Goal: Information Seeking & Learning: Learn about a topic

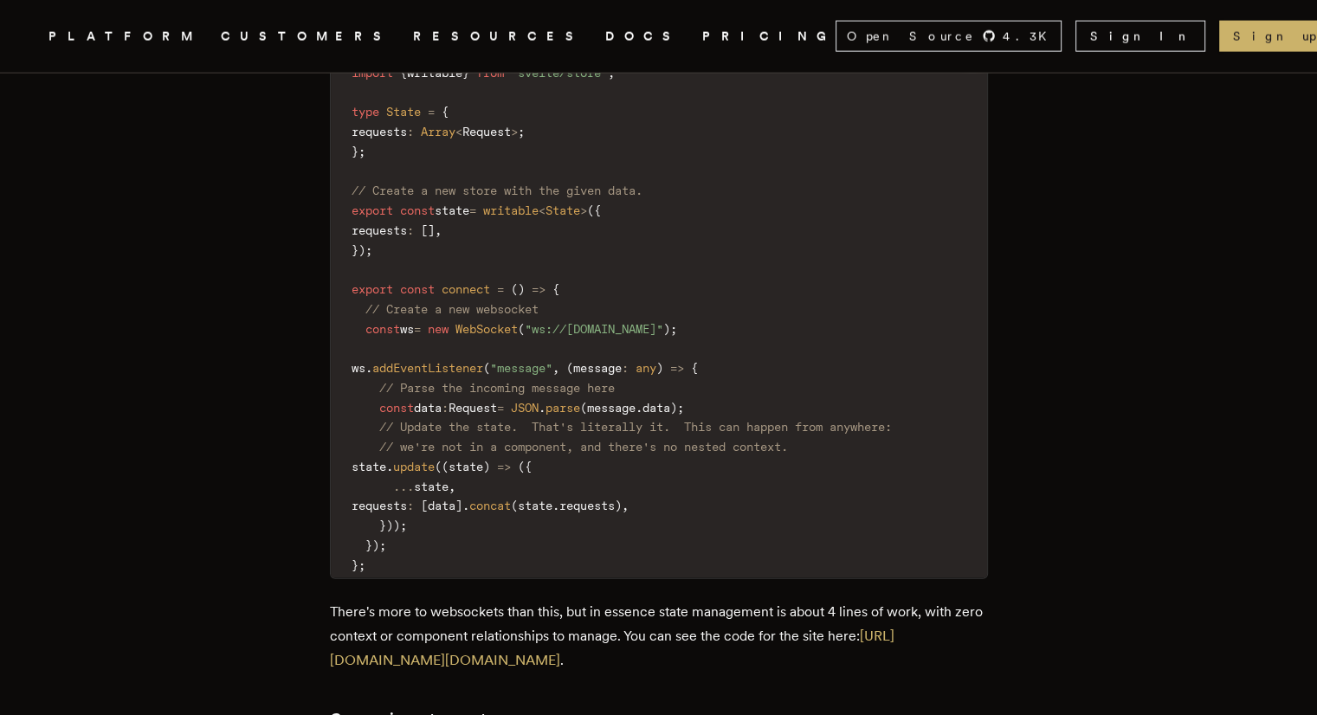
scroll to position [3984, 0]
drag, startPoint x: 379, startPoint y: 250, endPoint x: 703, endPoint y: 251, distance: 324.0
click at [703, 251] on code "import { writable } from "svelte/store" ; type State = { requests : Array < Req…" at bounding box center [659, 319] width 657 height 520
click at [727, 253] on code "import { writable } from "svelte/store" ; type State = { requests : Array < Req…" at bounding box center [659, 319] width 657 height 520
drag, startPoint x: 374, startPoint y: 247, endPoint x: 723, endPoint y: 239, distance: 349.2
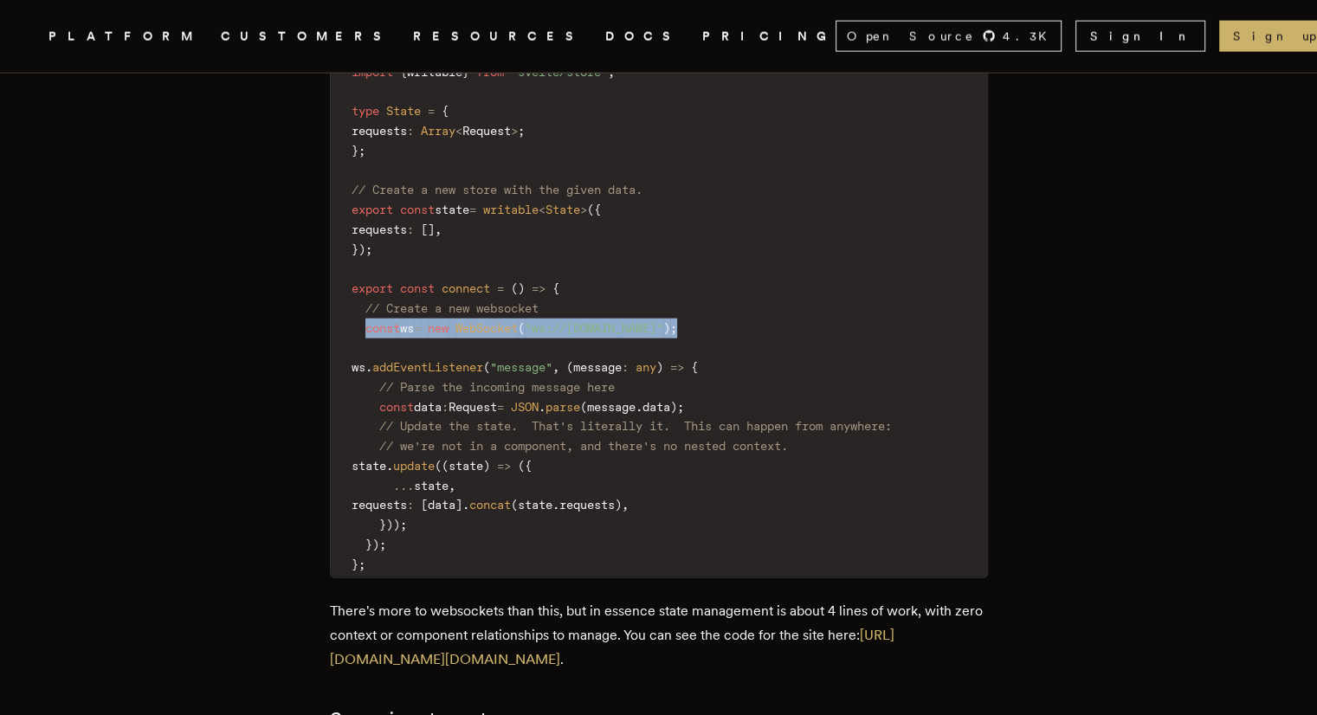
click at [723, 239] on code "import { writable } from "svelte/store" ; type State = { requests : Array < Req…" at bounding box center [659, 319] width 657 height 520
click at [742, 236] on code "import { writable } from "svelte/store" ; type State = { requests : Array < Req…" at bounding box center [659, 319] width 657 height 520
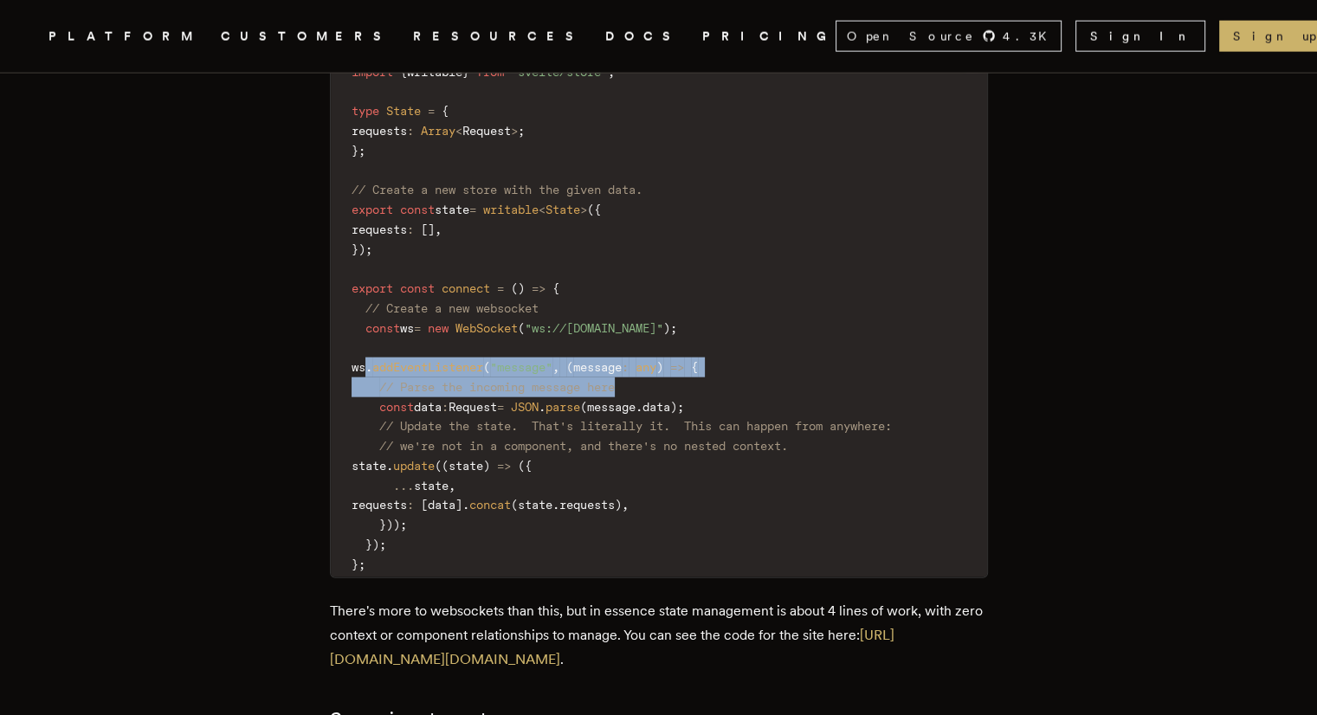
drag, startPoint x: 372, startPoint y: 292, endPoint x: 667, endPoint y: 302, distance: 295.5
click at [667, 302] on code "import { writable } from "svelte/store" ; type State = { requests : Array < Req…" at bounding box center [659, 319] width 657 height 520
click at [615, 380] on span "// Parse the incoming message here" at bounding box center [497, 387] width 236 height 14
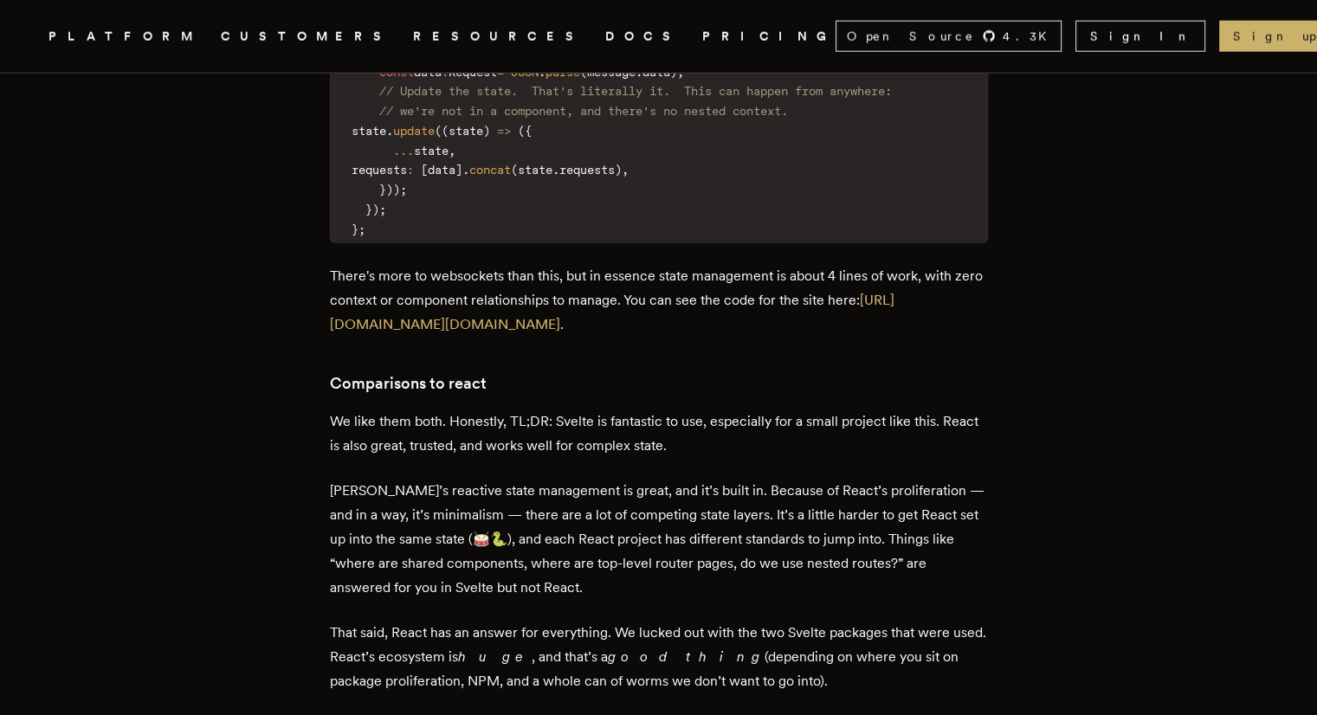
scroll to position [4331, 0]
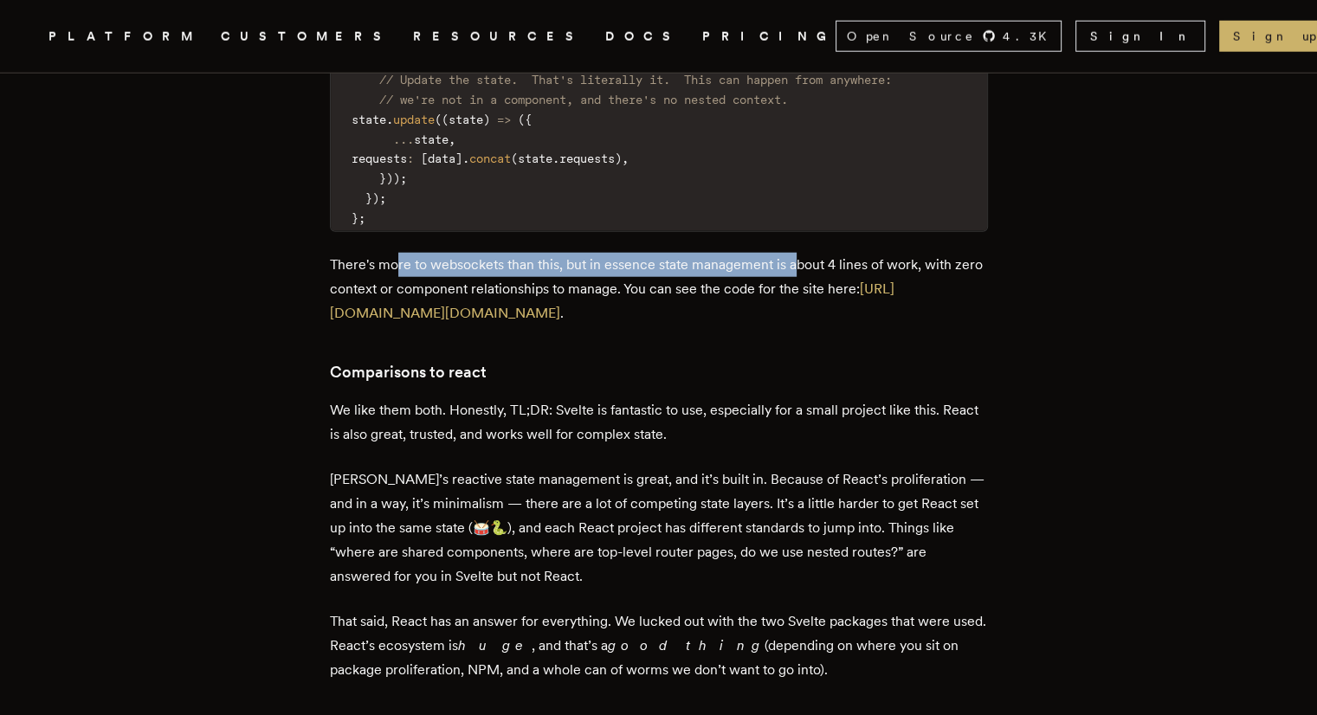
drag, startPoint x: 402, startPoint y: 190, endPoint x: 801, endPoint y: 190, distance: 399.3
click at [801, 253] on p "There's more to websockets than this, but in essence state management is about …" at bounding box center [659, 289] width 658 height 73
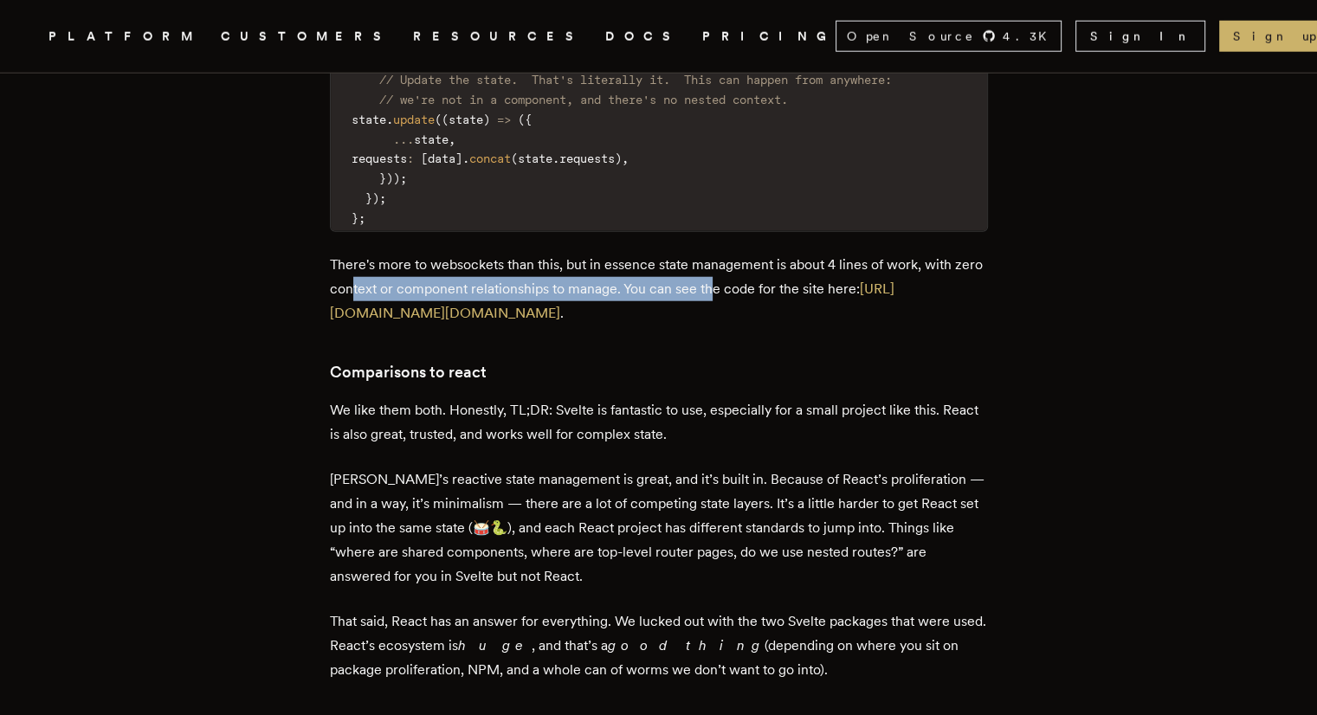
drag, startPoint x: 387, startPoint y: 210, endPoint x: 746, endPoint y: 202, distance: 358.7
click at [746, 253] on p "There's more to websockets than this, but in essence state management is about …" at bounding box center [659, 289] width 658 height 73
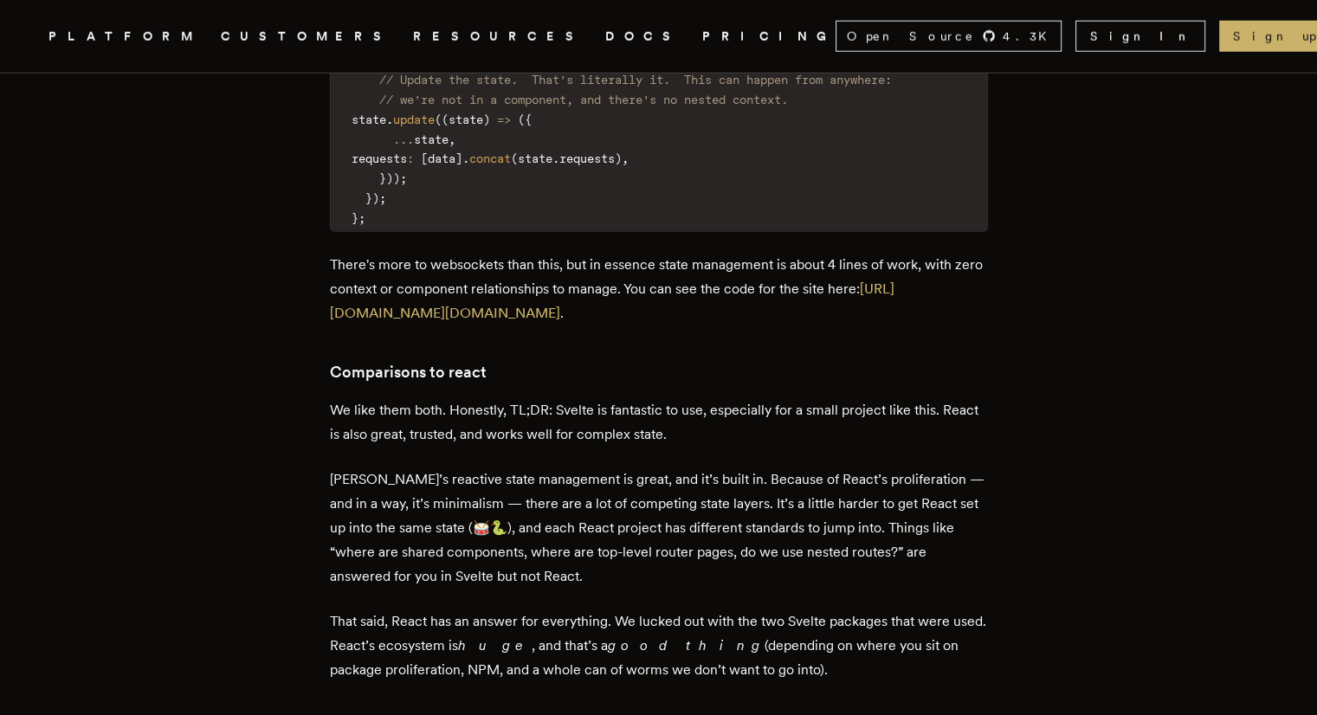
click at [796, 253] on p "There's more to websockets than this, but in essence state management is about …" at bounding box center [659, 289] width 658 height 73
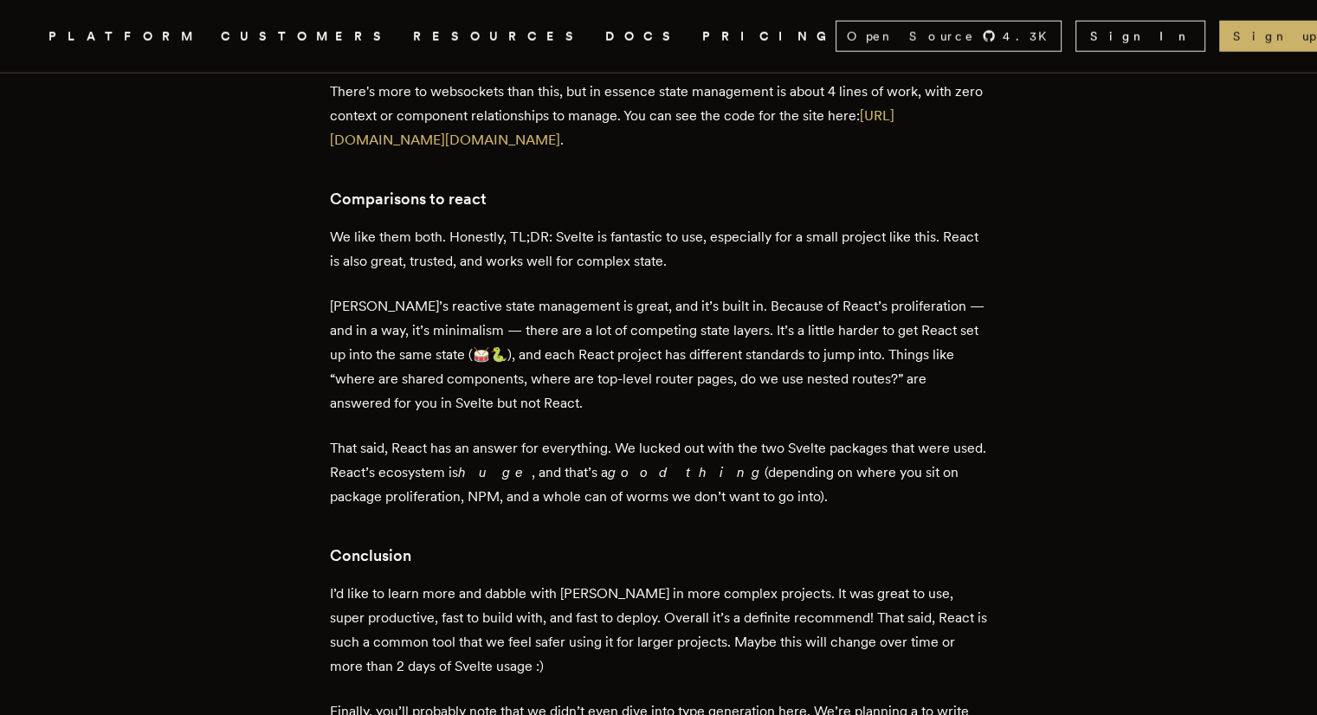
scroll to position [4417, 0]
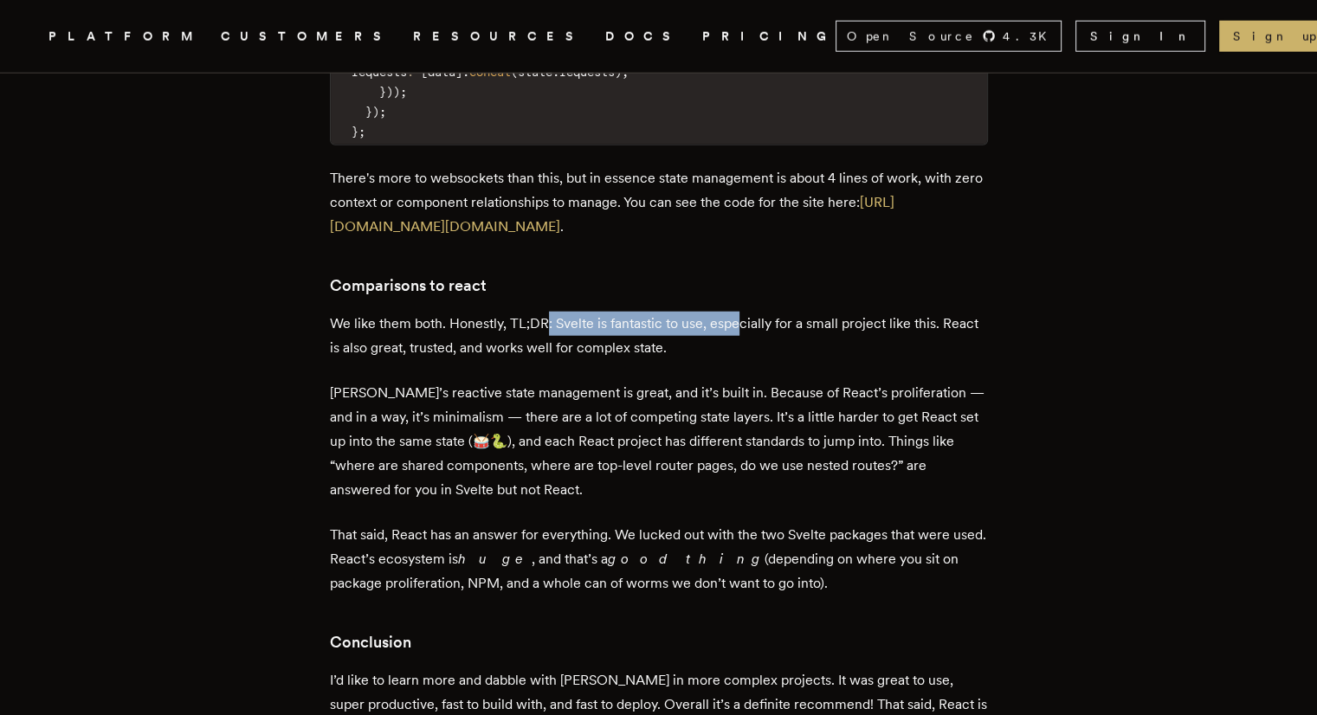
drag, startPoint x: 571, startPoint y: 245, endPoint x: 748, endPoint y: 251, distance: 176.8
click at [748, 312] on p "We like them both. Honestly, TL;DR: Svelte is fantastic to use, especially for …" at bounding box center [659, 336] width 658 height 49
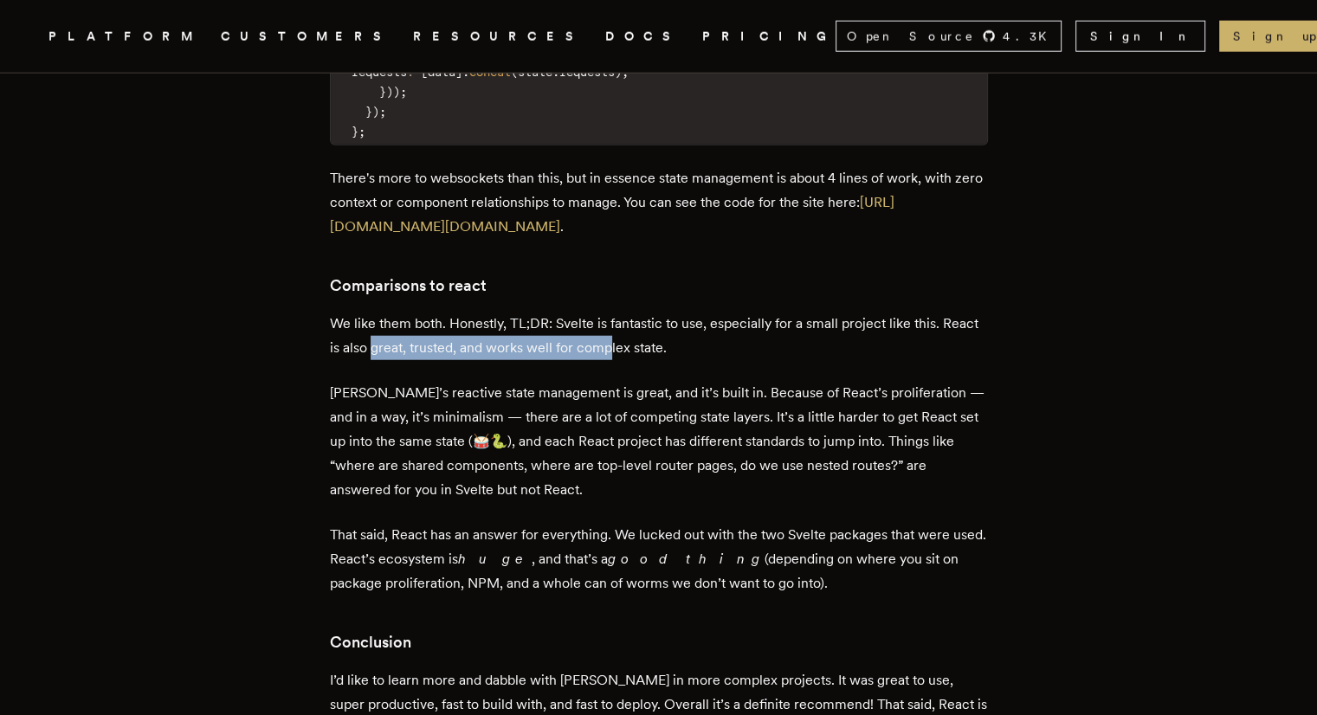
drag, startPoint x: 380, startPoint y: 271, endPoint x: 613, endPoint y: 272, distance: 233.0
click at [613, 312] on p "We like them both. Honestly, TL;DR: Svelte is fantastic to use, especially for …" at bounding box center [659, 336] width 658 height 49
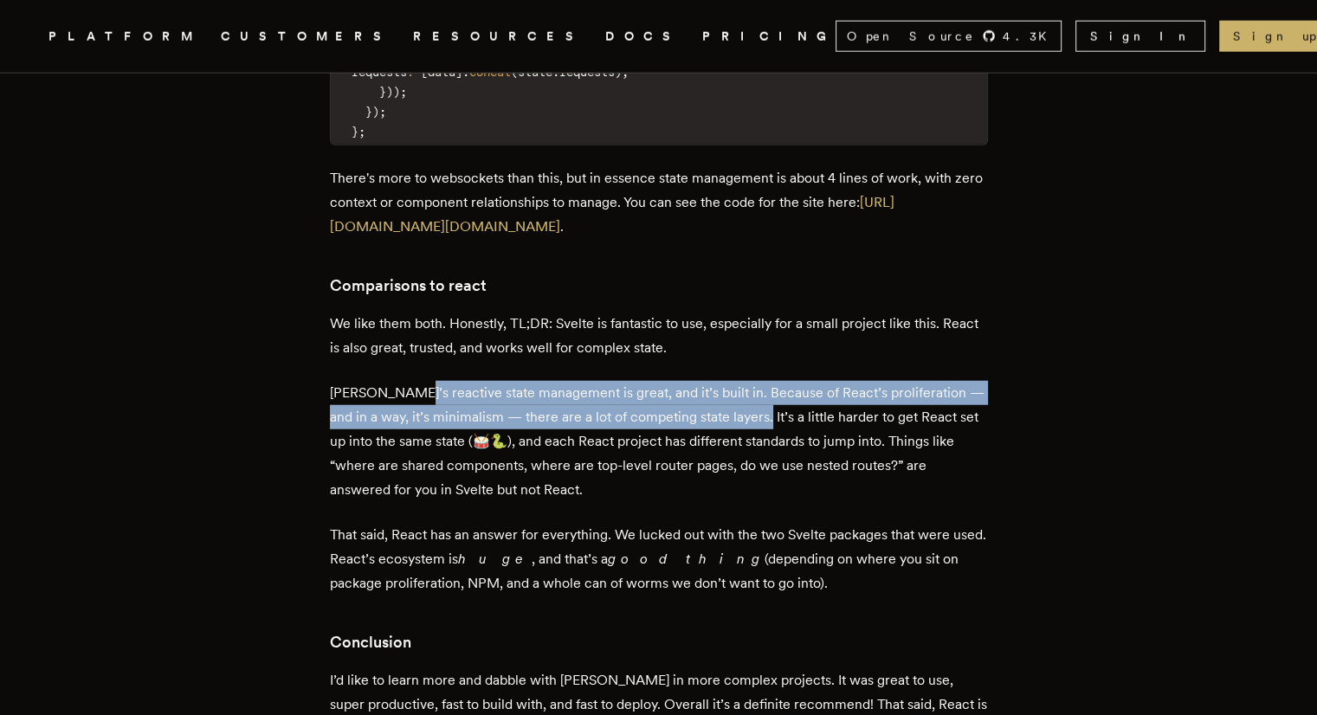
drag, startPoint x: 405, startPoint y: 311, endPoint x: 755, endPoint y: 330, distance: 350.5
click at [755, 381] on p "[PERSON_NAME]’s reactive state management is great, and it’s built in. Because …" at bounding box center [659, 441] width 658 height 121
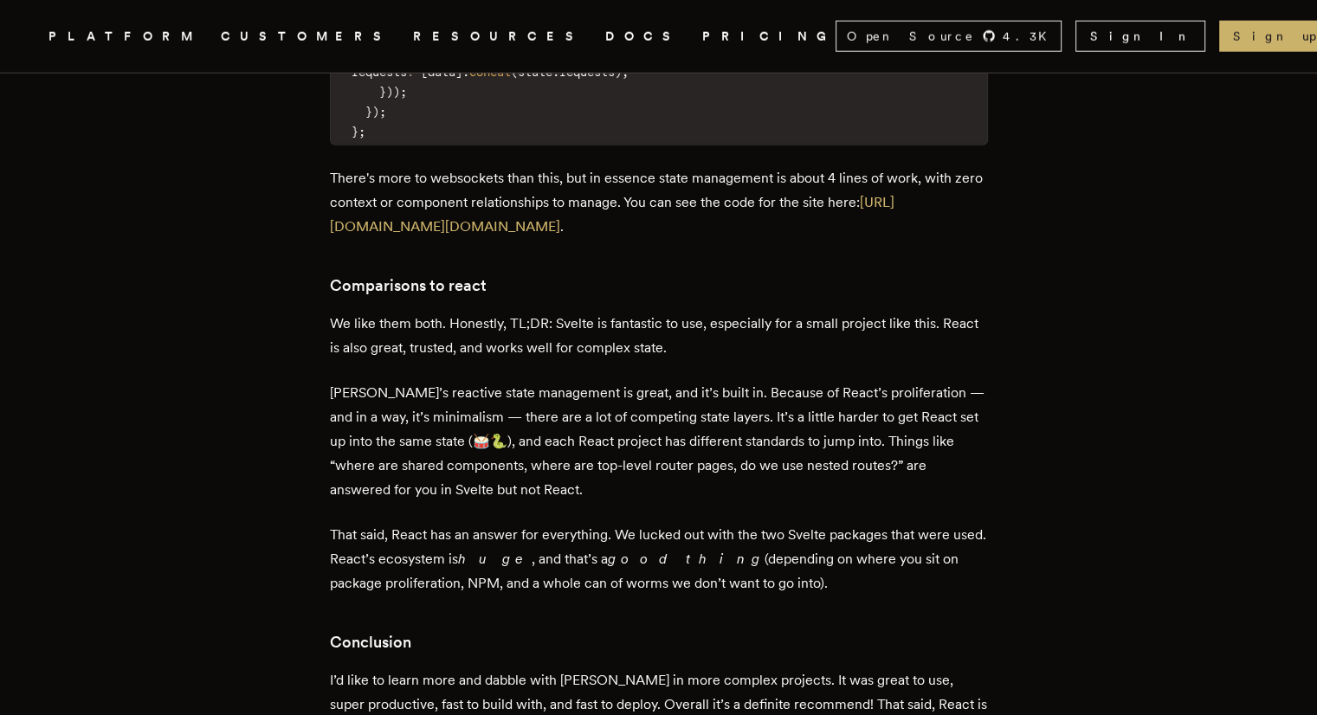
click at [773, 381] on p "[PERSON_NAME]’s reactive state management is great, and it’s built in. Because …" at bounding box center [659, 441] width 658 height 121
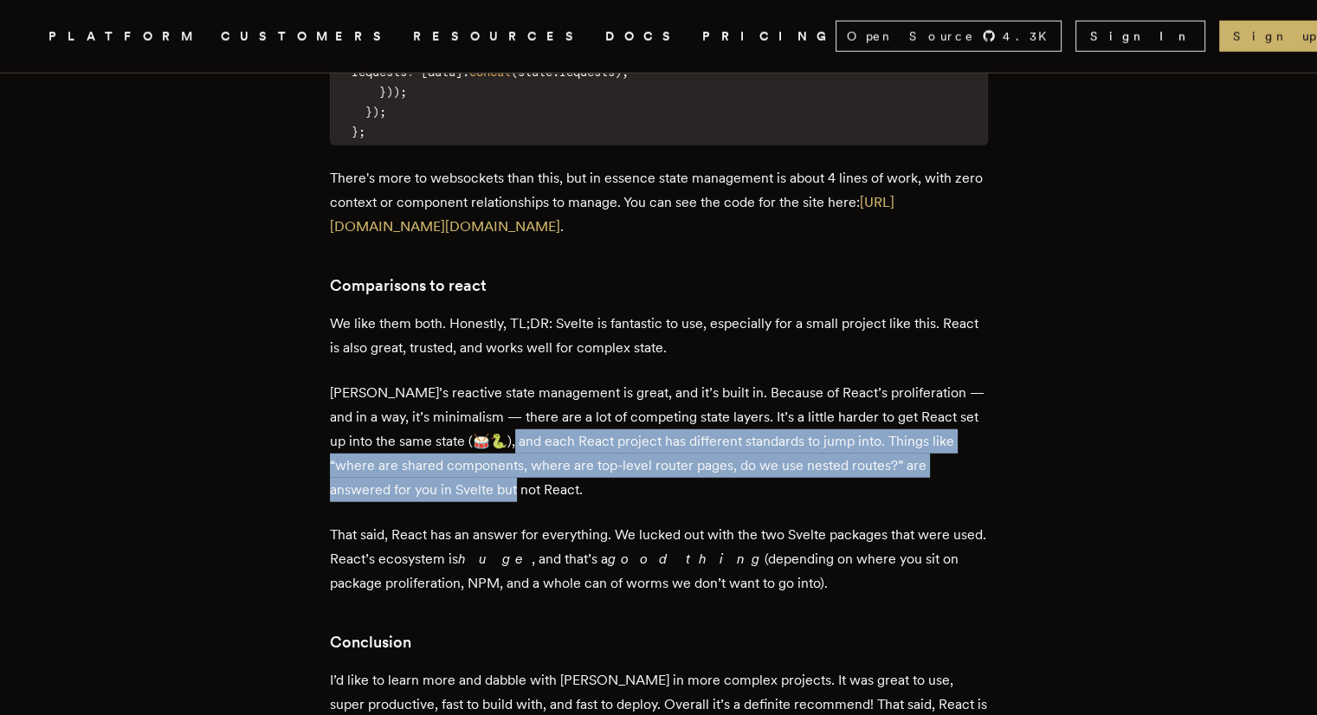
drag, startPoint x: 521, startPoint y: 361, endPoint x: 484, endPoint y: 410, distance: 60.6
click at [484, 410] on p "[PERSON_NAME]’s reactive state management is great, and it’s built in. Because …" at bounding box center [659, 441] width 658 height 121
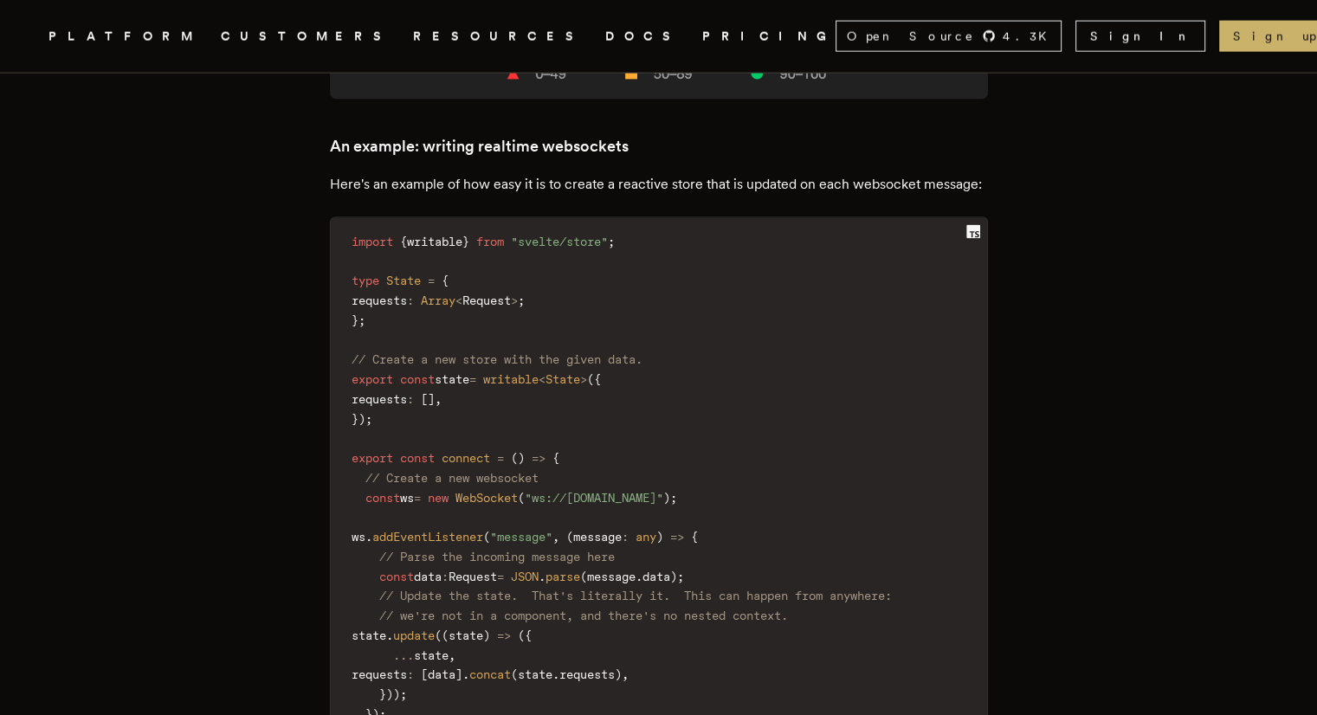
scroll to position [3811, 0]
